Goal: Find specific page/section: Find specific page/section

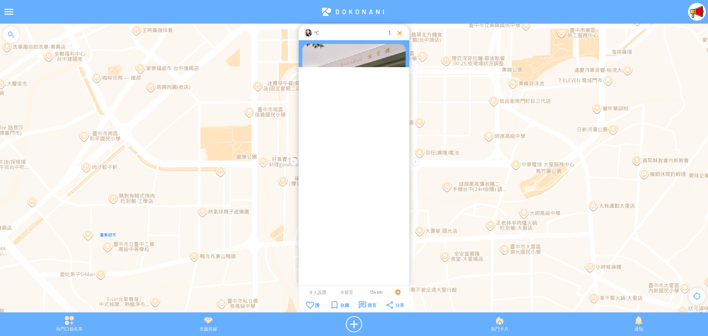
click at [399, 34] on div at bounding box center [399, 32] width 7 height 7
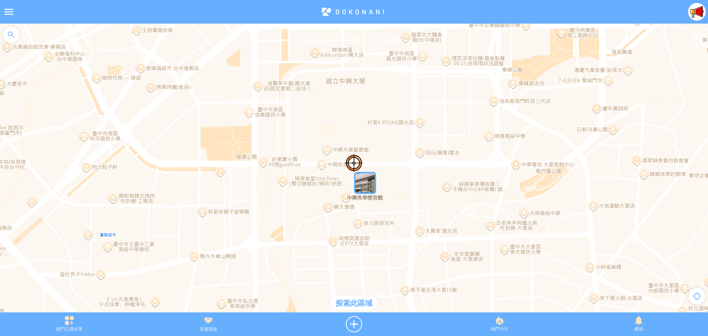
click at [701, 8] on img at bounding box center [697, 12] width 18 height 18
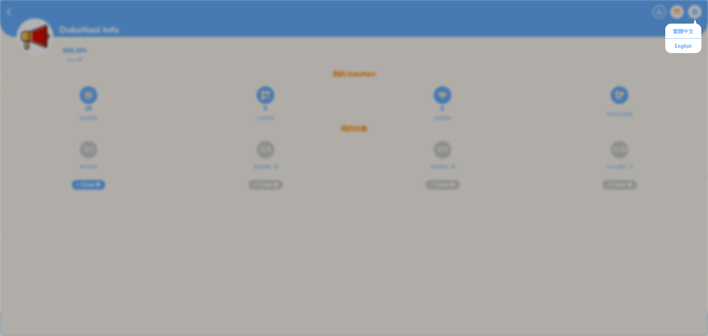
click at [582, 62] on div "998,084 Doko 幣" at bounding box center [381, 55] width 763 height 27
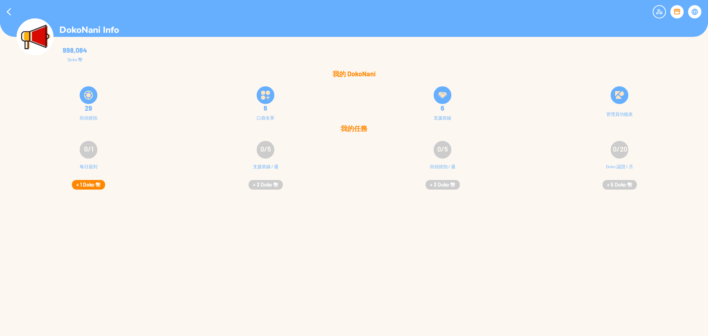
click at [86, 185] on button "+ 1 Doko 幣" at bounding box center [88, 185] width 33 height 10
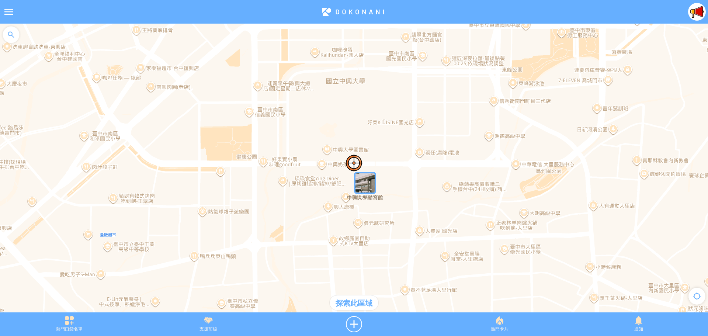
click at [6, 12] on div at bounding box center [9, 12] width 18 height 18
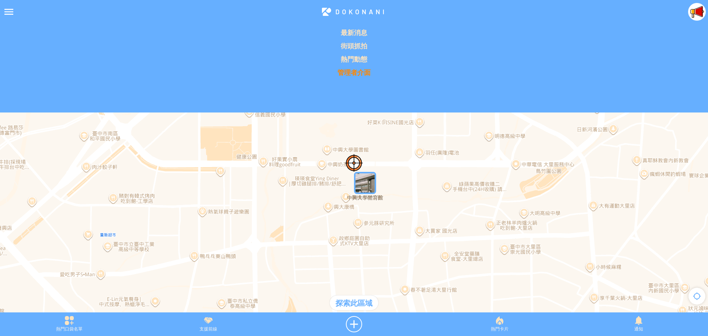
click at [352, 73] on p "管理者介面" at bounding box center [353, 72] width 699 height 9
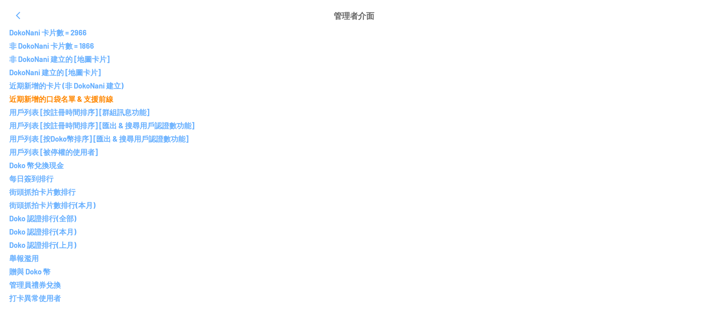
click at [43, 96] on p "近期新增的口袋名單 & 支援前線" at bounding box center [354, 98] width 690 height 9
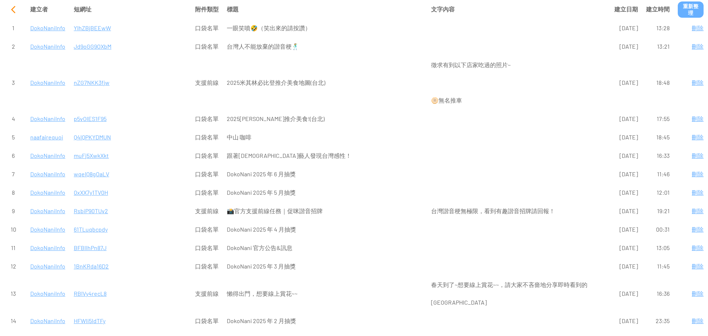
click at [9, 12] on div at bounding box center [13, 10] width 18 height 18
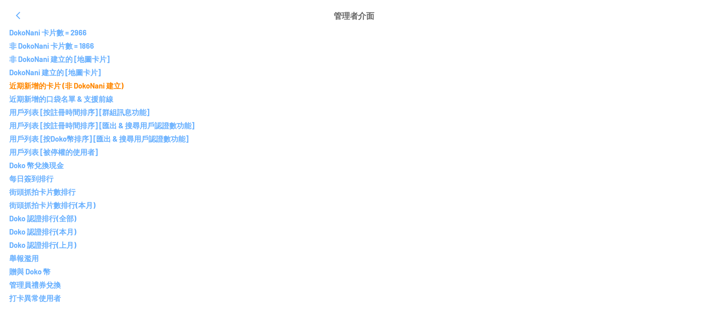
click at [51, 85] on p "近期新增的卡片 (非 DokoNani 建立)" at bounding box center [354, 85] width 690 height 9
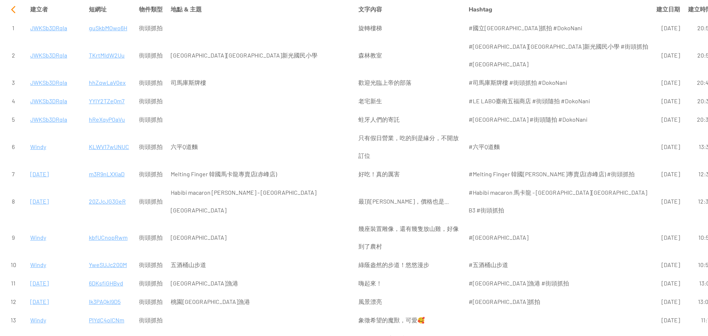
click at [8, 8] on div at bounding box center [13, 10] width 18 height 18
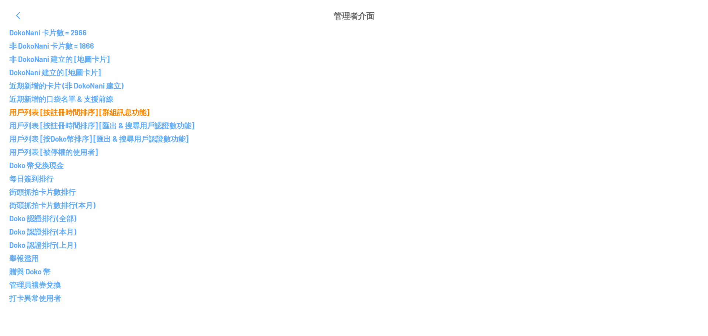
click at [70, 113] on p "用戶列表 [按註冊時間排序] [群組訊息功能]" at bounding box center [354, 112] width 690 height 9
